Goal: Information Seeking & Learning: Find specific page/section

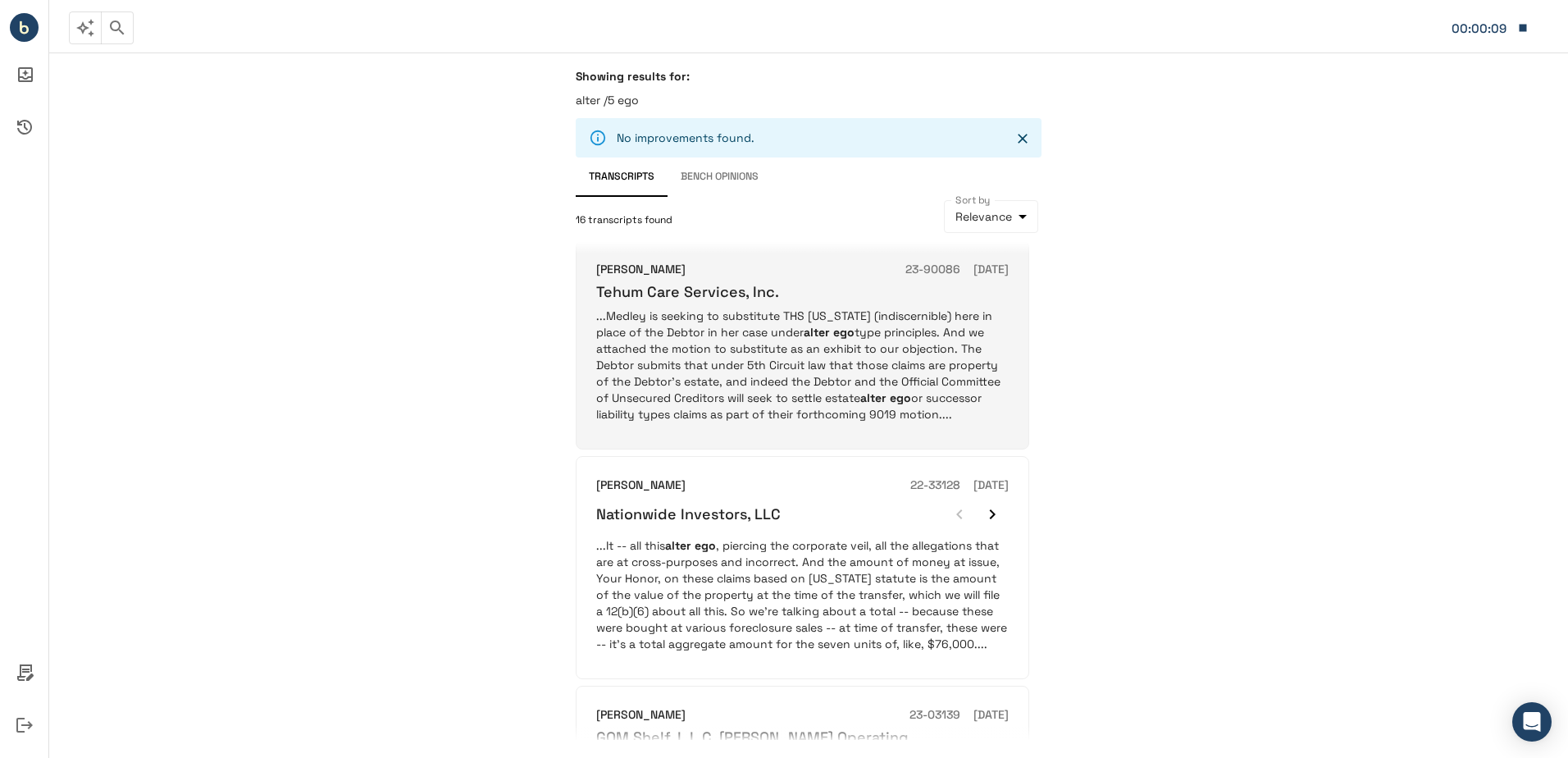
scroll to position [1231, 0]
click at [785, 321] on p "...Medley is seeking to substitute THS [US_STATE] (indiscernible) here in place…" at bounding box center [802, 363] width 412 height 115
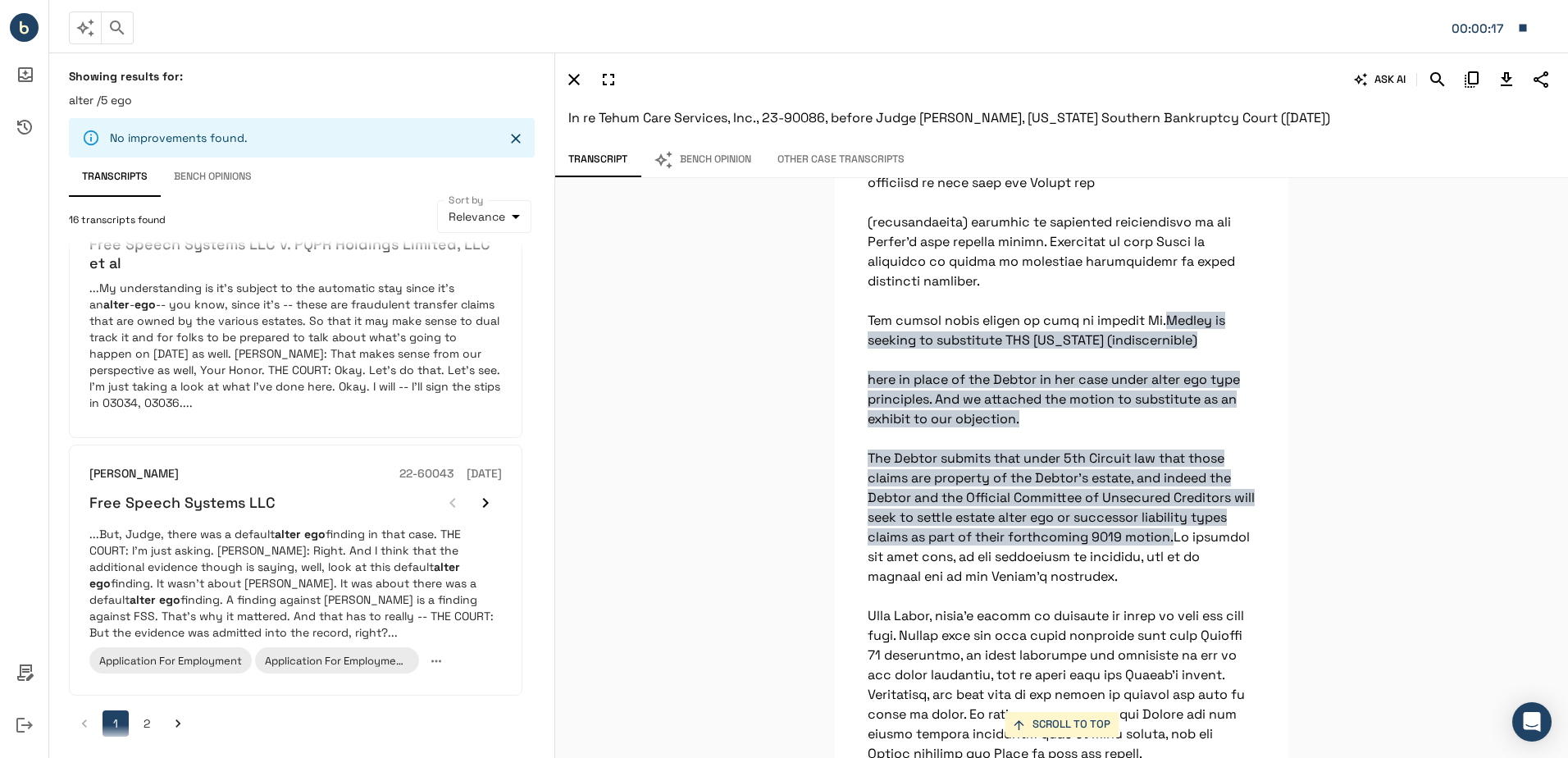
scroll to position [2008, 0]
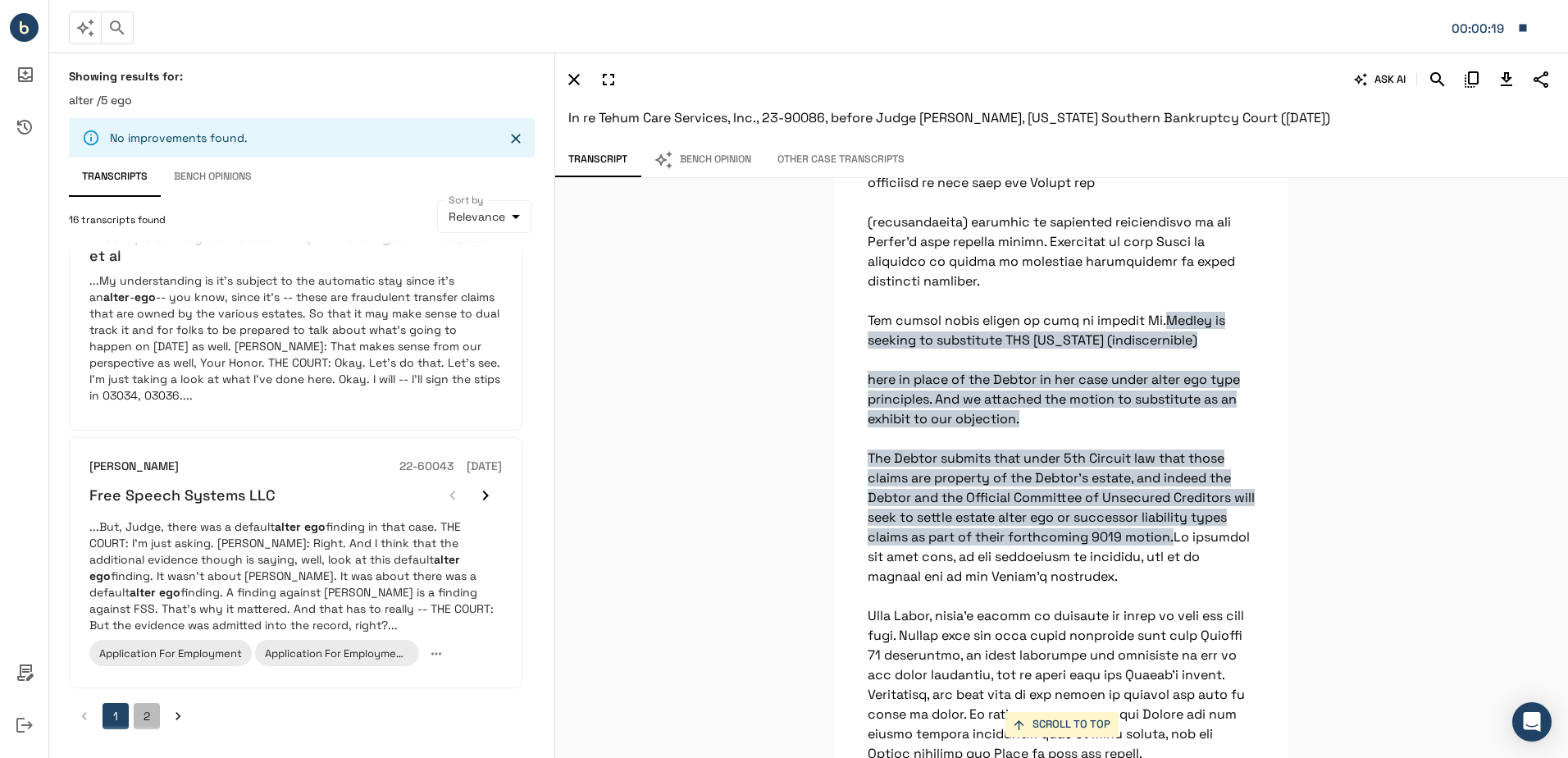
click at [151, 714] on button "2" at bounding box center [146, 716] width 26 height 26
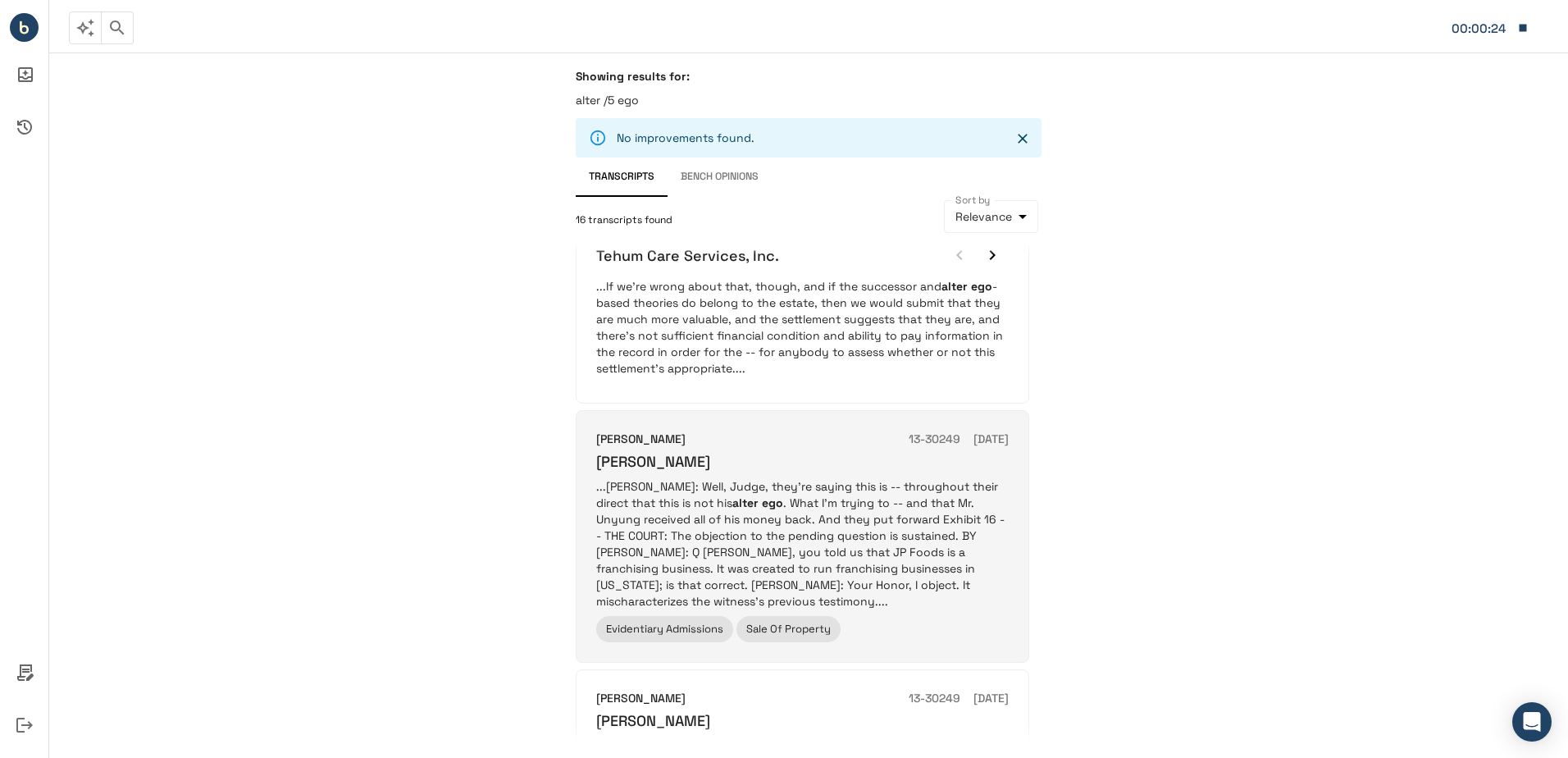
scroll to position [328, 0]
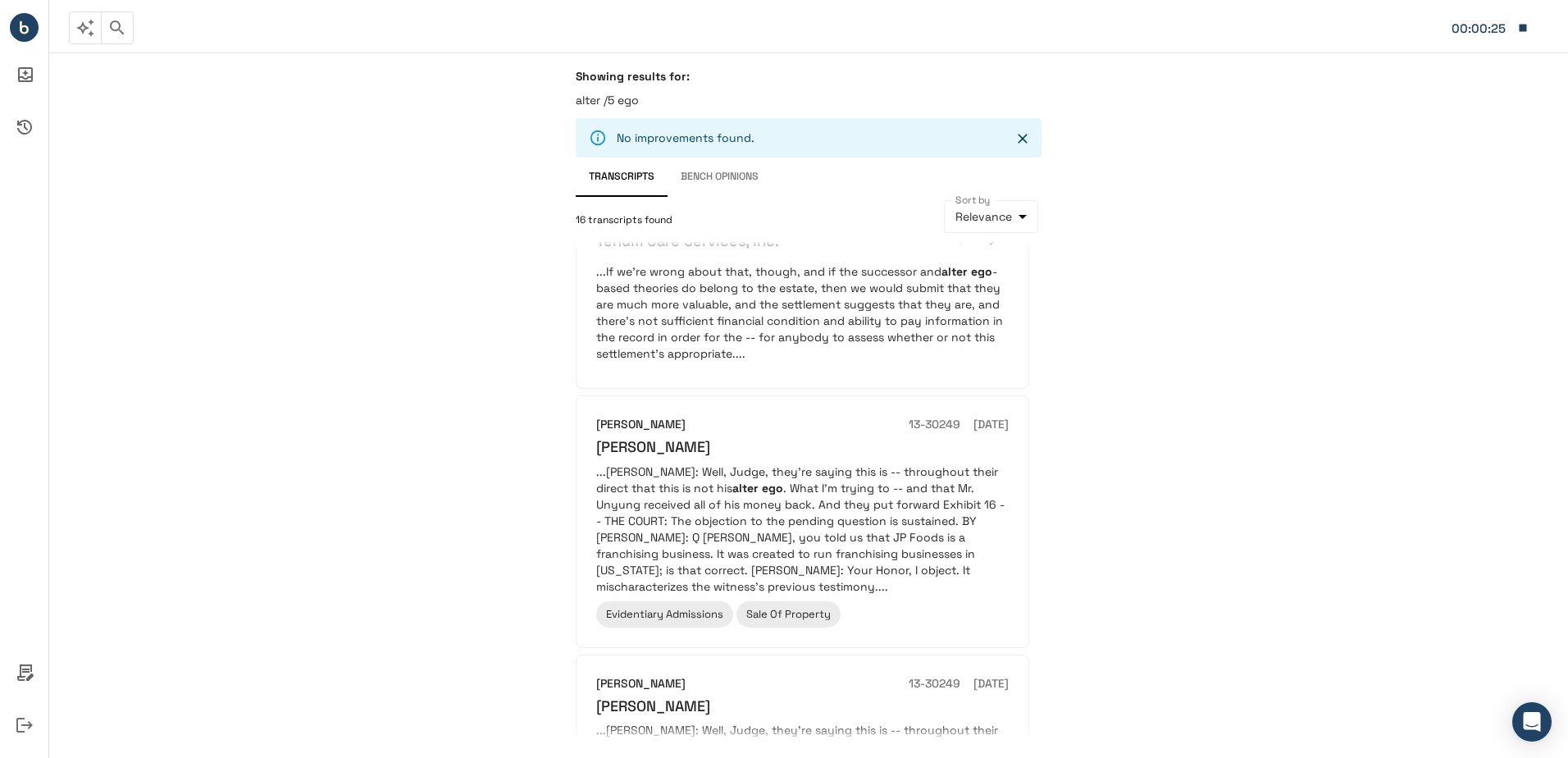
click at [833, 284] on p "...If we're wrong about that, though, and if the successor and alter ego -based…" at bounding box center [802, 313] width 412 height 99
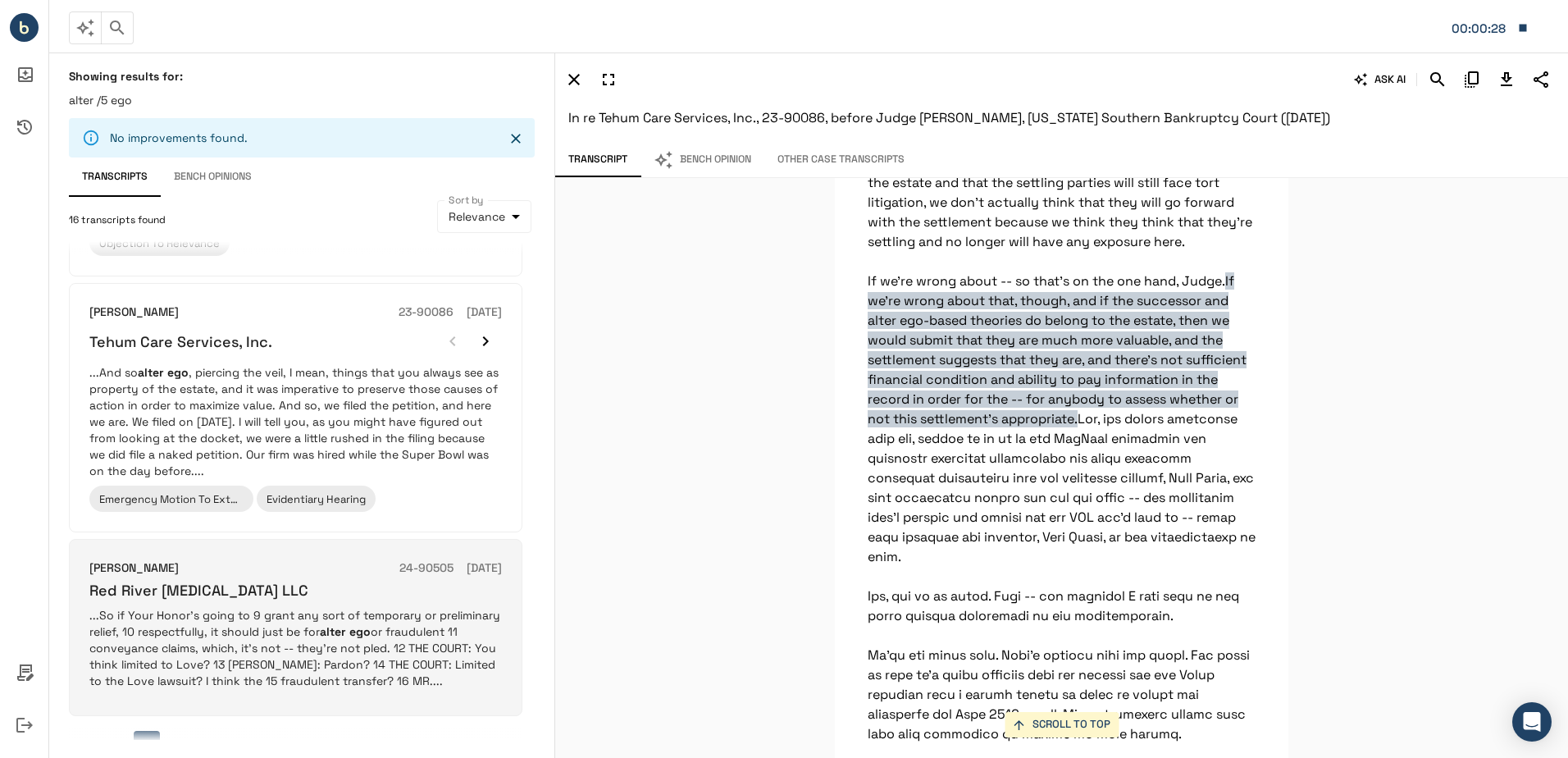
scroll to position [960, 0]
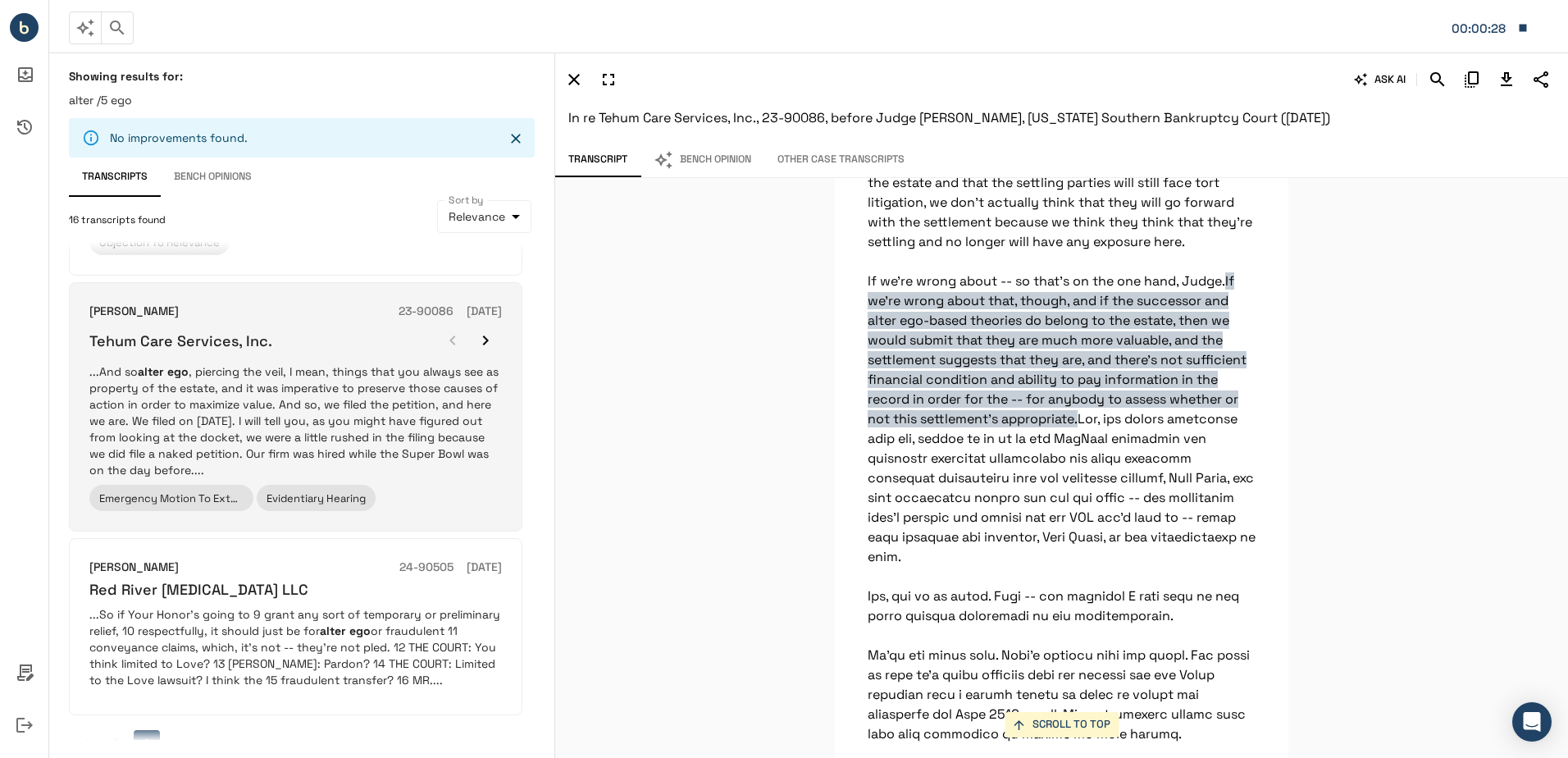
click at [385, 407] on p "...And so alter ego , piercing the veil, I mean, things that you always see as …" at bounding box center [295, 420] width 412 height 115
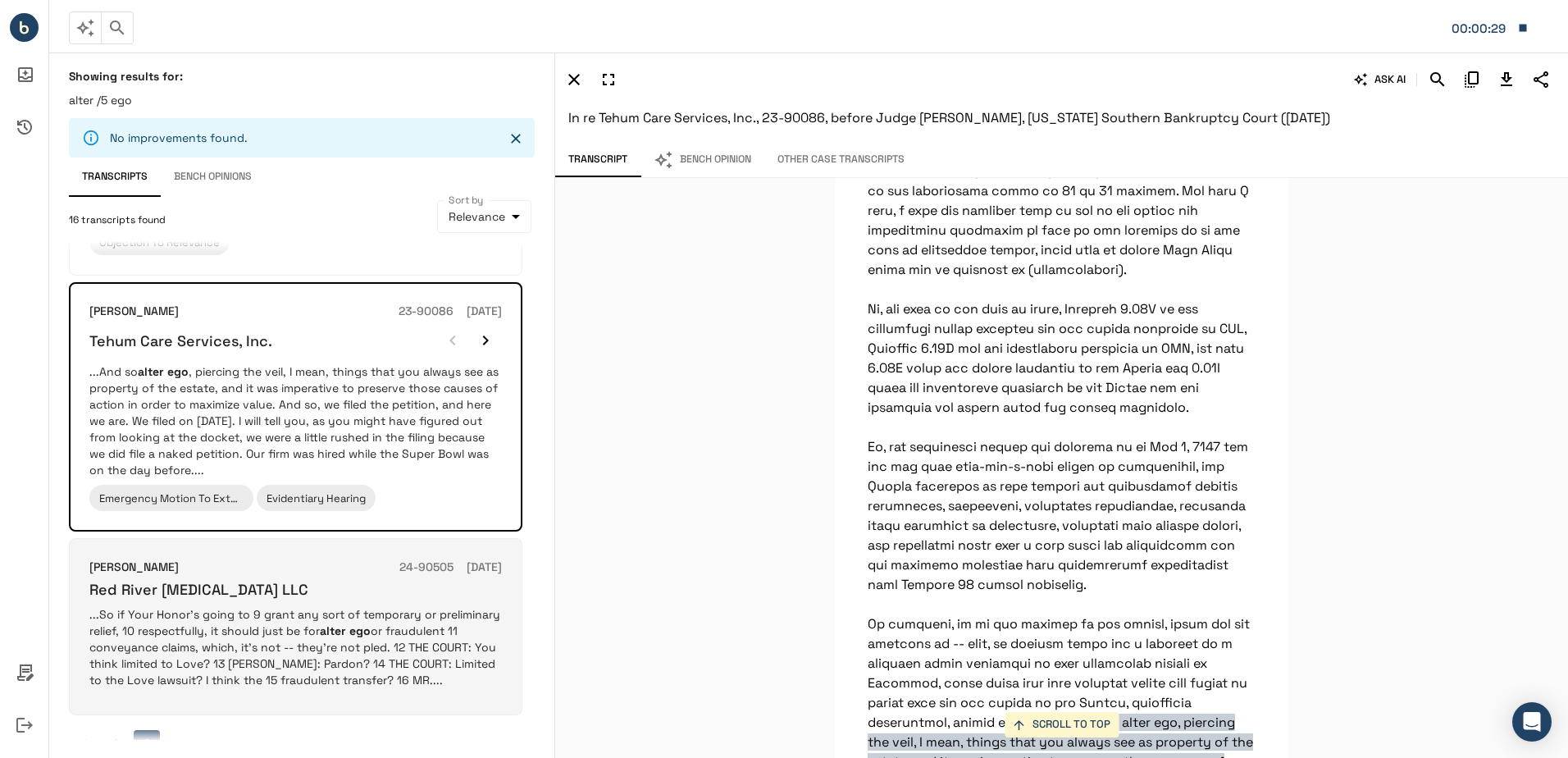
scroll to position [5994, 0]
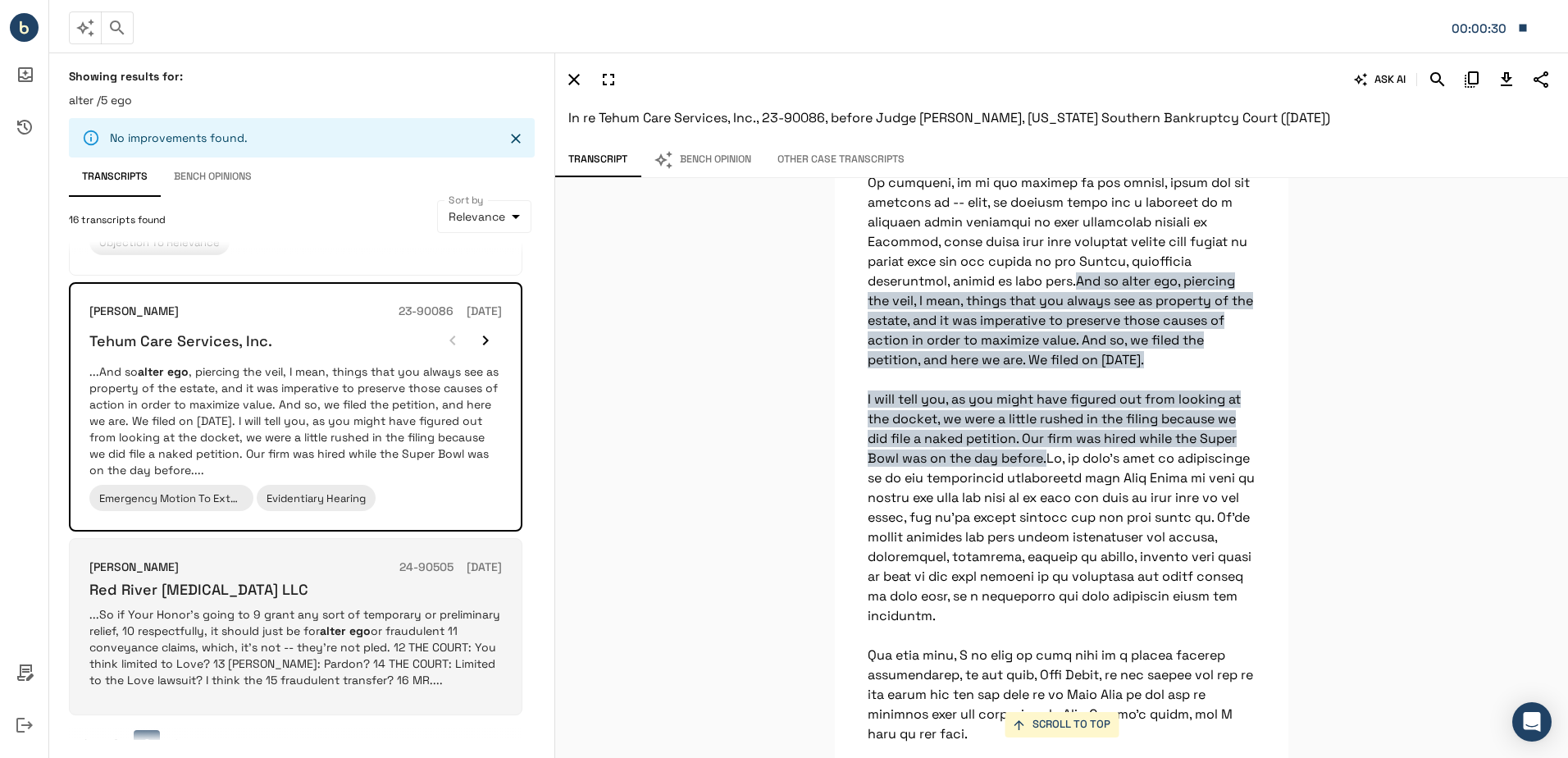
click at [304, 607] on p "...So if Your Honor's going to 9 grant any sort of temporary or preliminary rel…" at bounding box center [295, 648] width 412 height 82
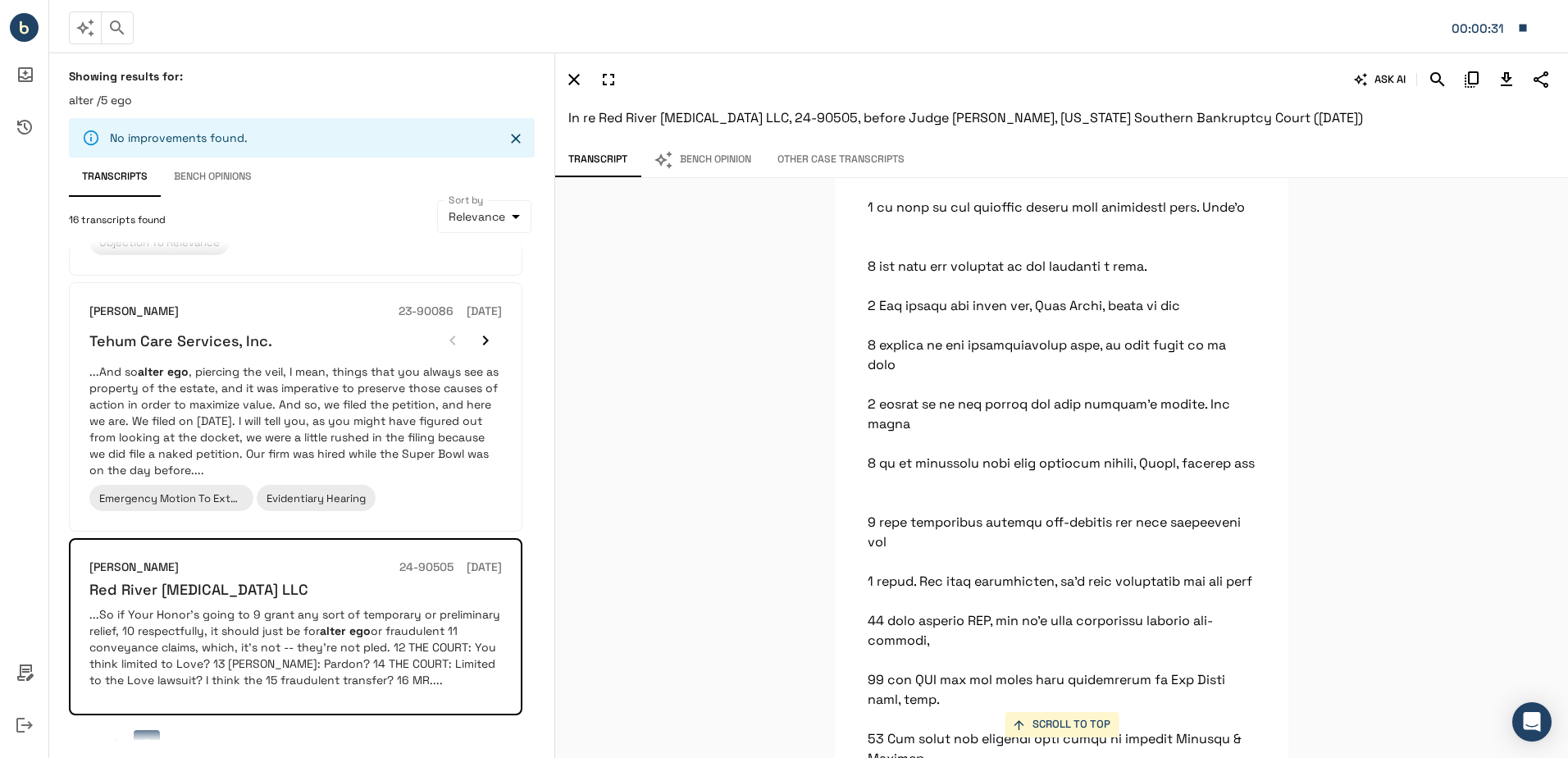
scroll to position [305372, 0]
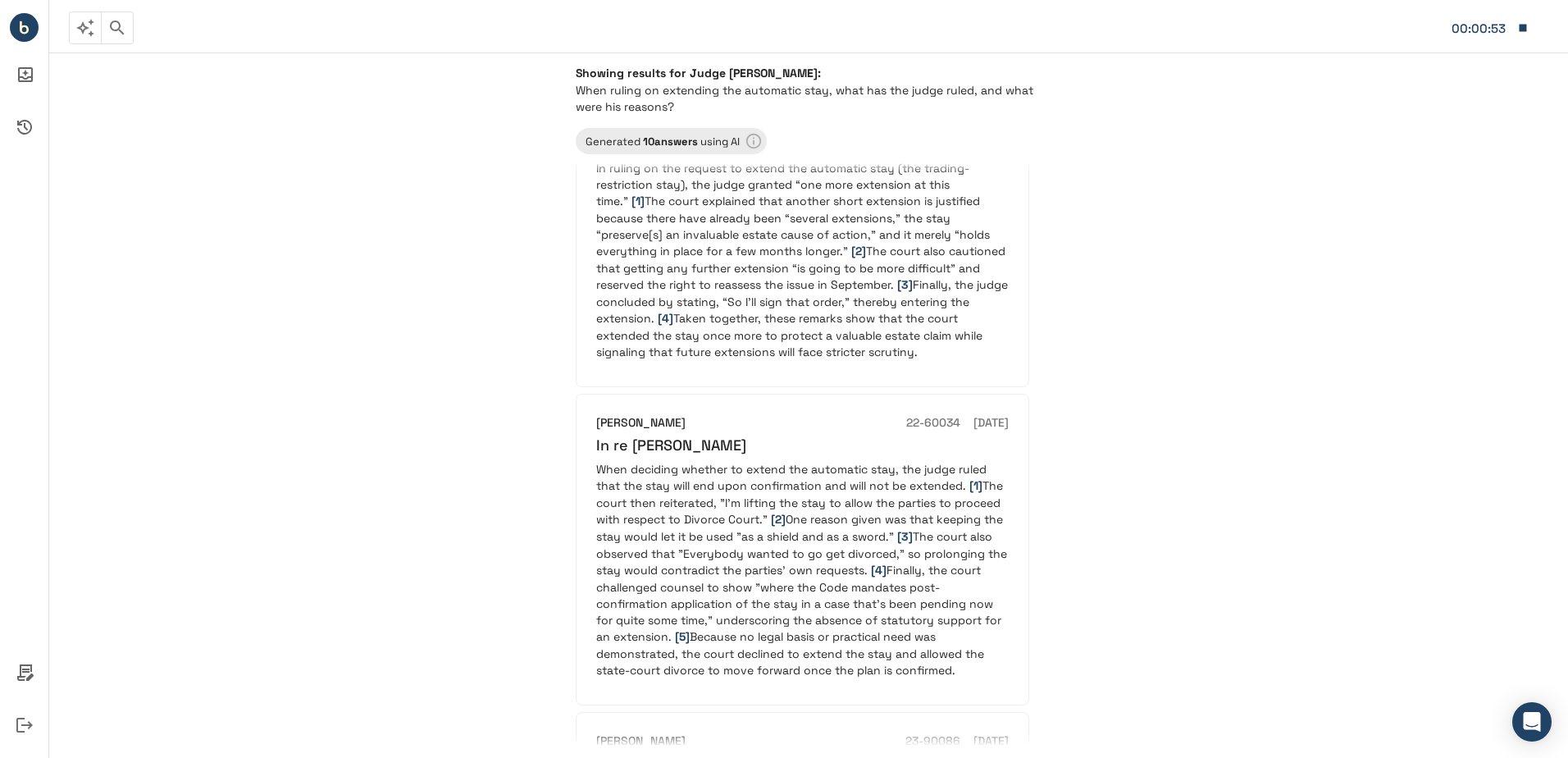
scroll to position [2790, 0]
